Goal: Navigation & Orientation: Find specific page/section

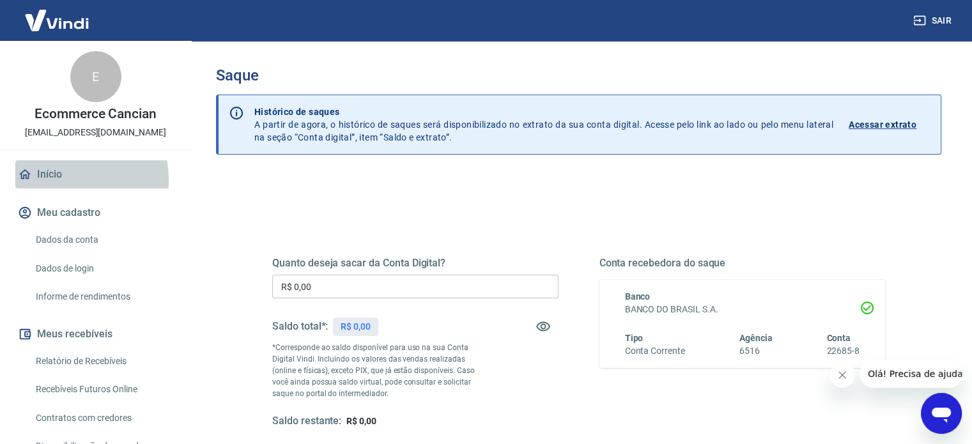
click at [50, 180] on link "Início" at bounding box center [95, 174] width 160 height 28
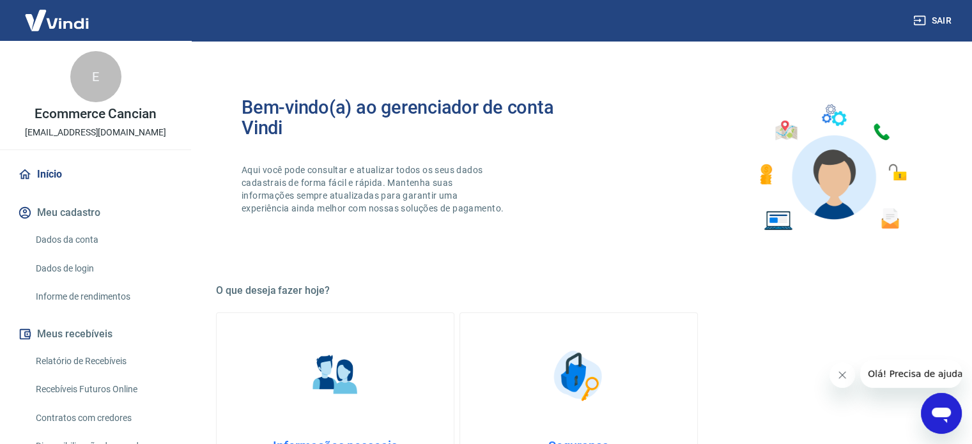
click at [57, 211] on button "Meu cadastro" at bounding box center [95, 213] width 160 height 28
click at [29, 171] on icon at bounding box center [25, 174] width 14 height 14
click at [98, 88] on div "E" at bounding box center [95, 76] width 51 height 51
click at [84, 137] on p "[EMAIL_ADDRESS][DOMAIN_NAME]" at bounding box center [95, 132] width 141 height 13
click at [81, 118] on p "Ecommerce Cancian" at bounding box center [96, 113] width 122 height 13
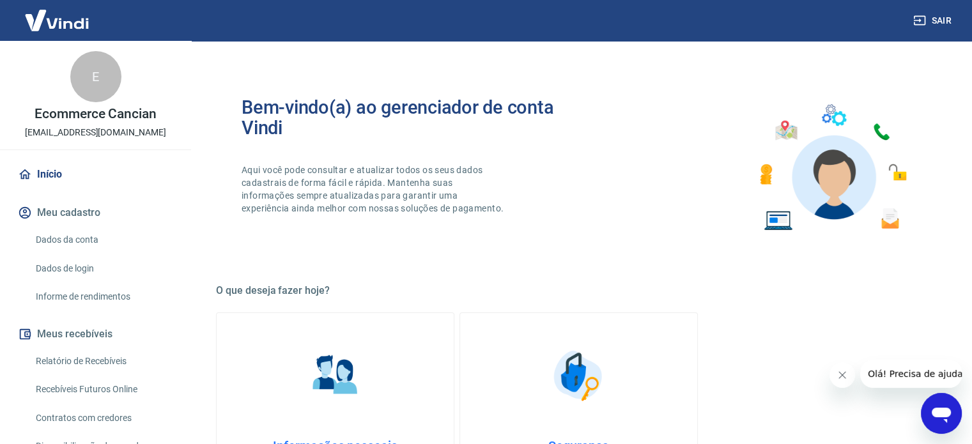
click at [63, 110] on p "Ecommerce Cancian" at bounding box center [96, 113] width 122 height 13
drag, startPoint x: 100, startPoint y: 143, endPoint x: 93, endPoint y: 160, distance: 18.4
click at [98, 148] on div "E Ecommerce Cancian [EMAIL_ADDRESS][DOMAIN_NAME]" at bounding box center [95, 95] width 191 height 109
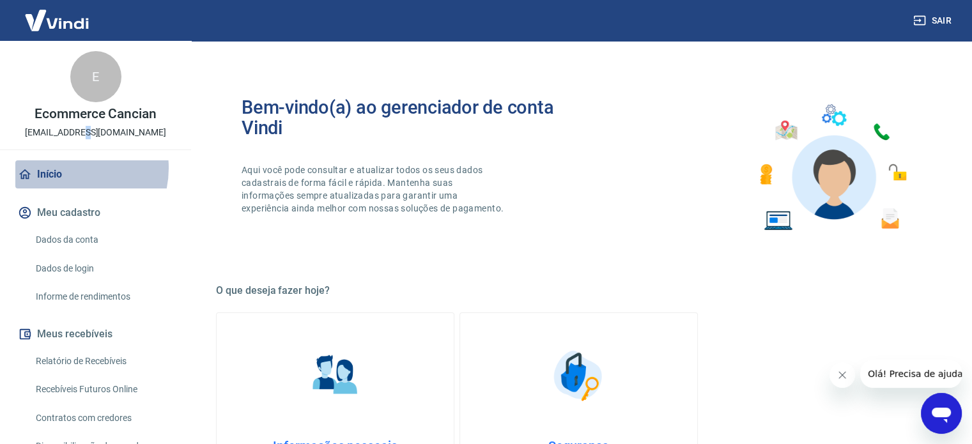
drag, startPoint x: 66, startPoint y: 168, endPoint x: 43, endPoint y: 177, distance: 24.7
click at [65, 168] on link "Início" at bounding box center [95, 174] width 160 height 28
click at [43, 177] on link "Início" at bounding box center [95, 174] width 160 height 28
click at [26, 173] on icon at bounding box center [25, 174] width 14 height 14
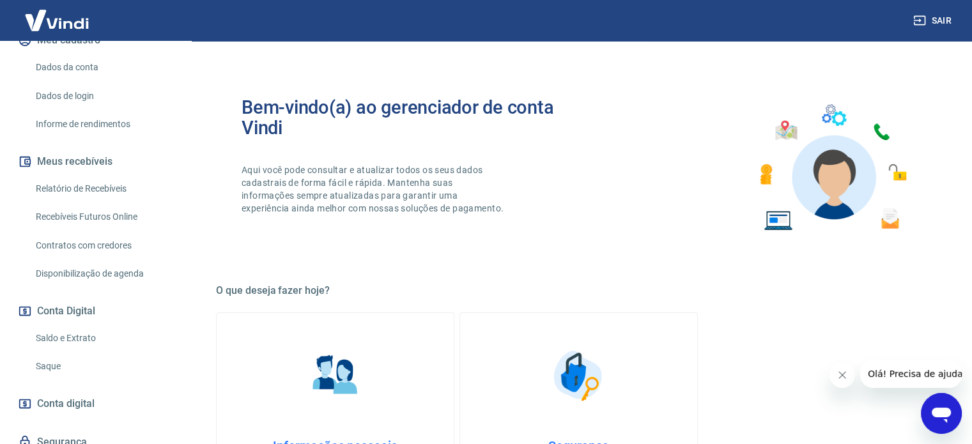
scroll to position [159, 0]
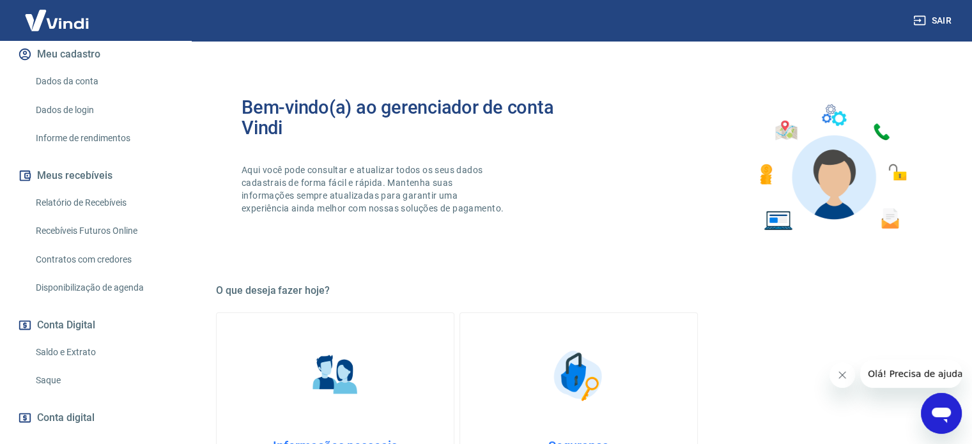
click at [73, 327] on button "Conta Digital" at bounding box center [95, 325] width 160 height 28
click at [75, 176] on button "Meus recebíveis" at bounding box center [95, 176] width 160 height 28
